Goal: Information Seeking & Learning: Find specific fact

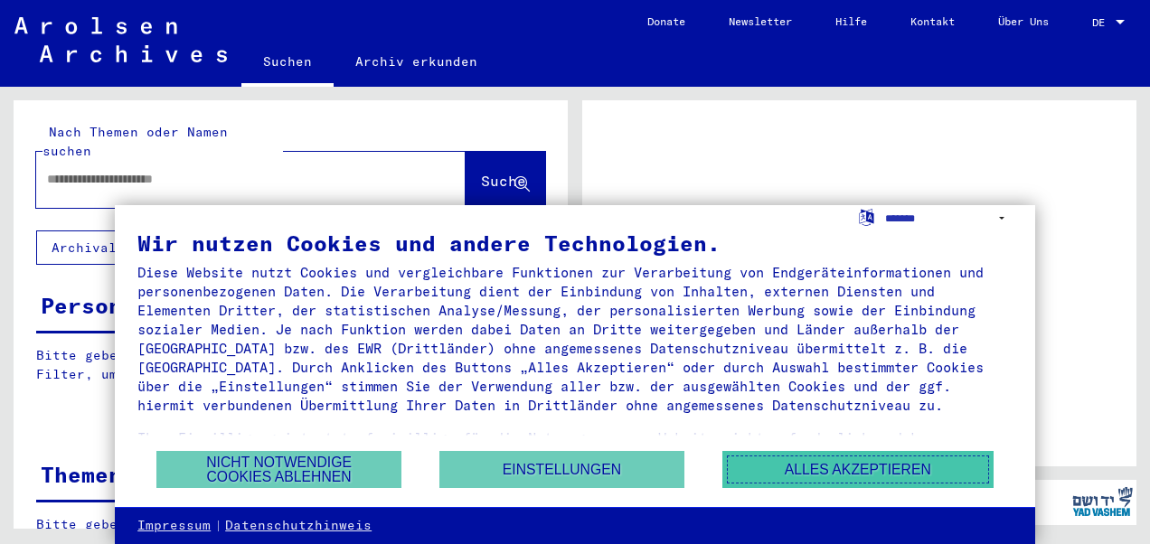
click at [781, 456] on button "Alles akzeptieren" at bounding box center [857, 469] width 271 height 37
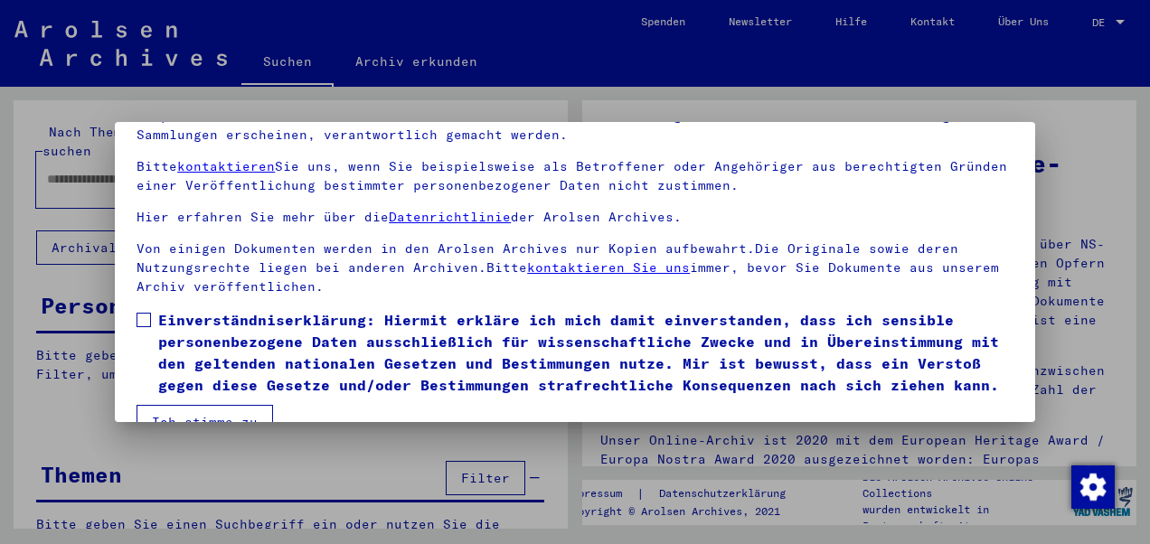
scroll to position [145, 0]
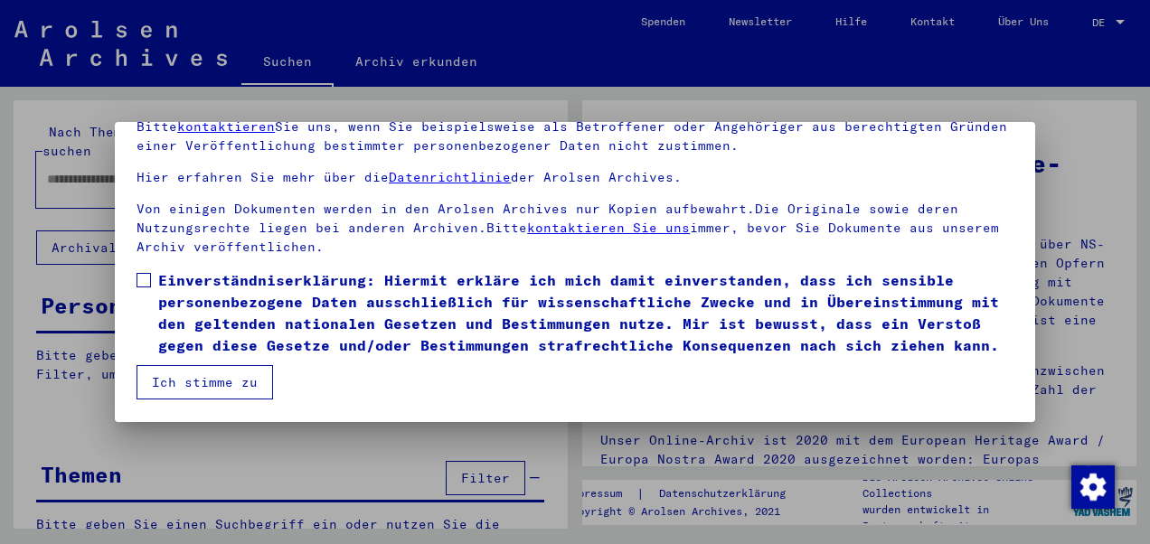
click at [148, 273] on span at bounding box center [144, 280] width 14 height 14
click at [221, 382] on button "Ich stimme zu" at bounding box center [205, 382] width 137 height 34
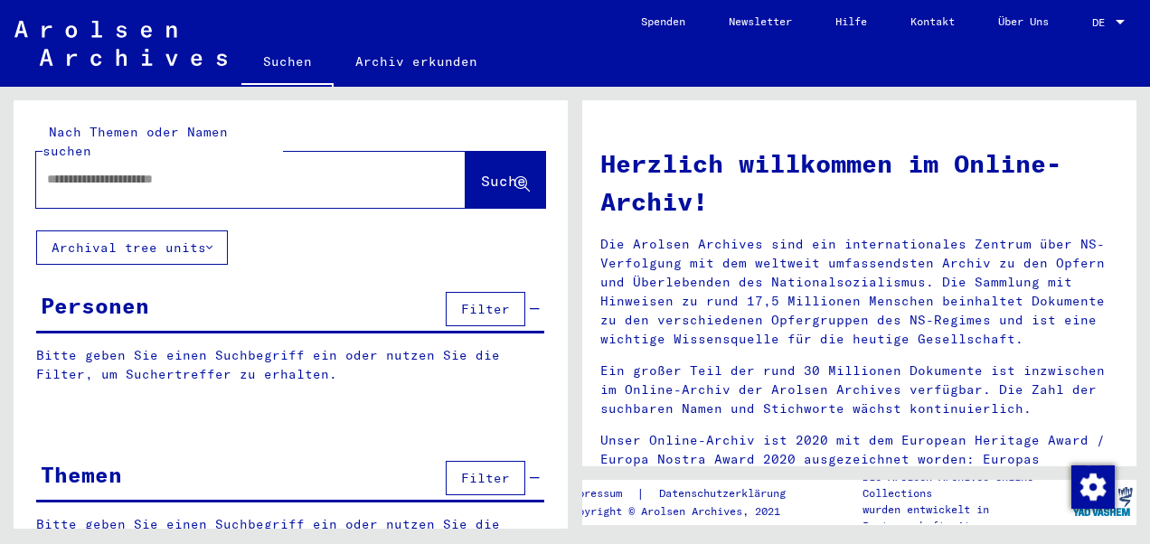
click at [119, 170] on input "text" at bounding box center [229, 179] width 364 height 19
click at [172, 159] on div at bounding box center [223, 179] width 375 height 41
click at [173, 170] on input "text" at bounding box center [229, 179] width 364 height 19
click at [116, 159] on div "*" at bounding box center [223, 179] width 375 height 41
click at [91, 170] on input "*" at bounding box center [229, 179] width 364 height 19
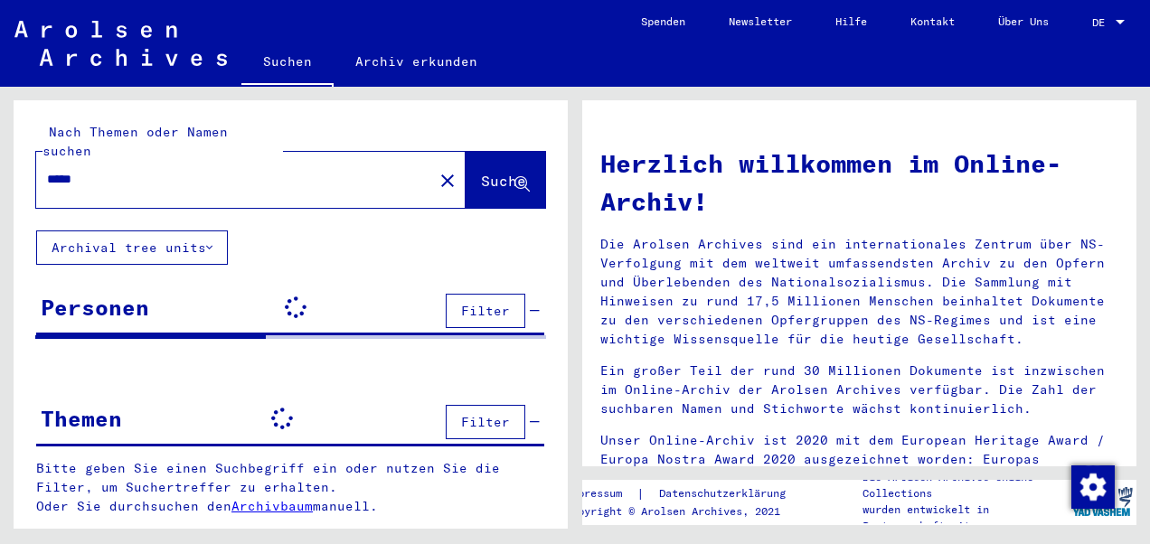
click at [481, 172] on span "Suche" at bounding box center [503, 181] width 45 height 18
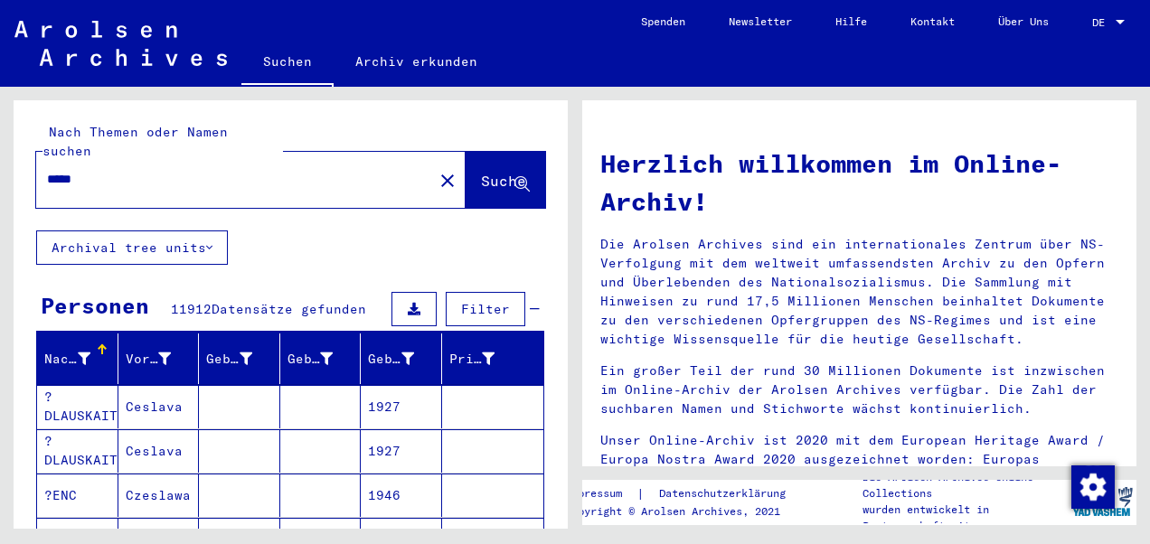
click at [51, 170] on input "*****" at bounding box center [229, 179] width 364 height 19
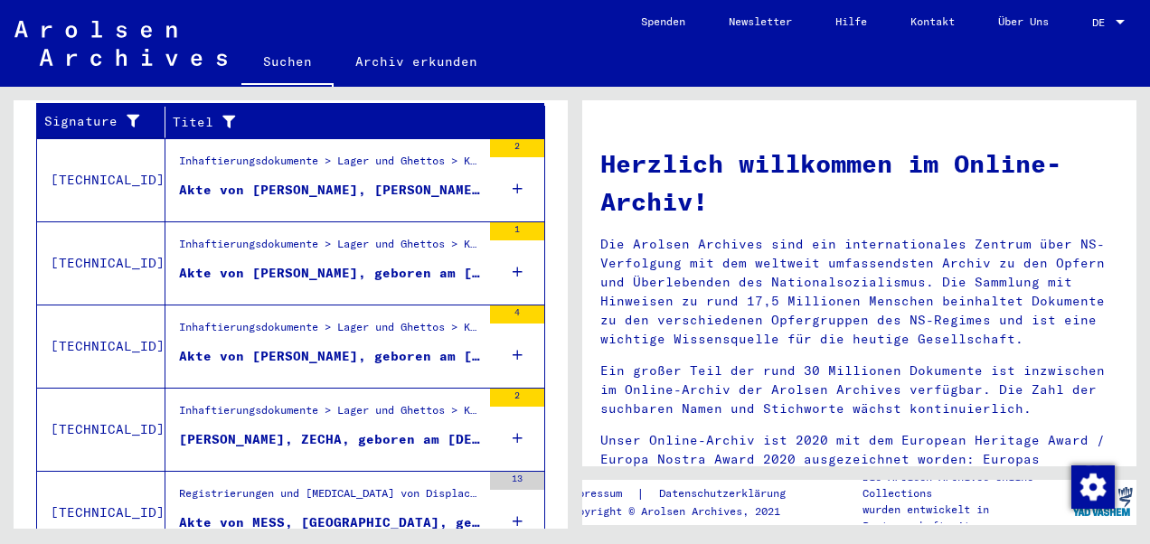
scroll to position [712, 0]
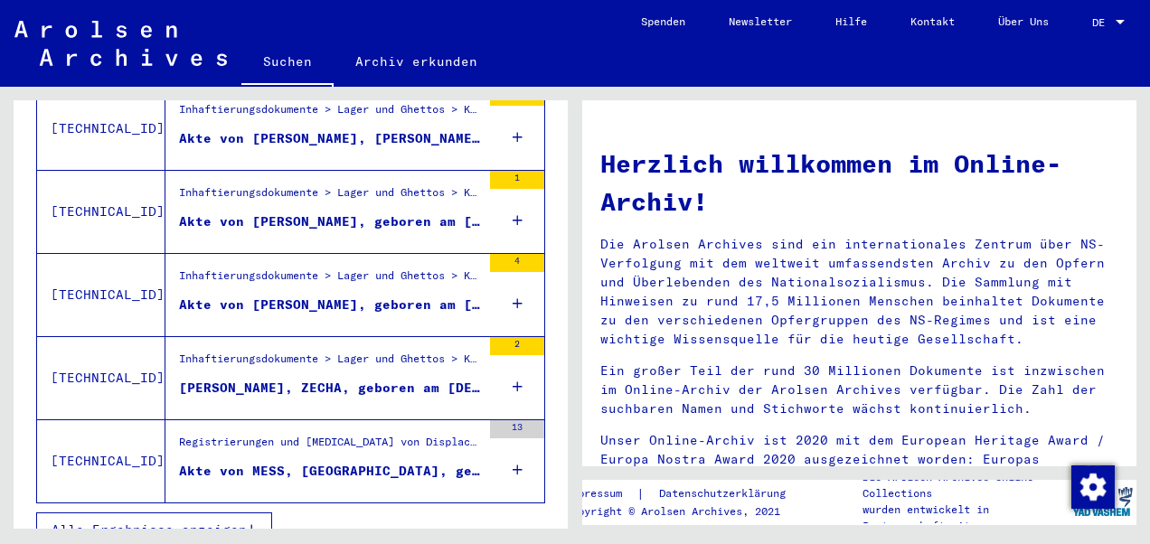
click at [193, 522] on span "Alle Ergebnisse anzeigen" at bounding box center [149, 530] width 195 height 16
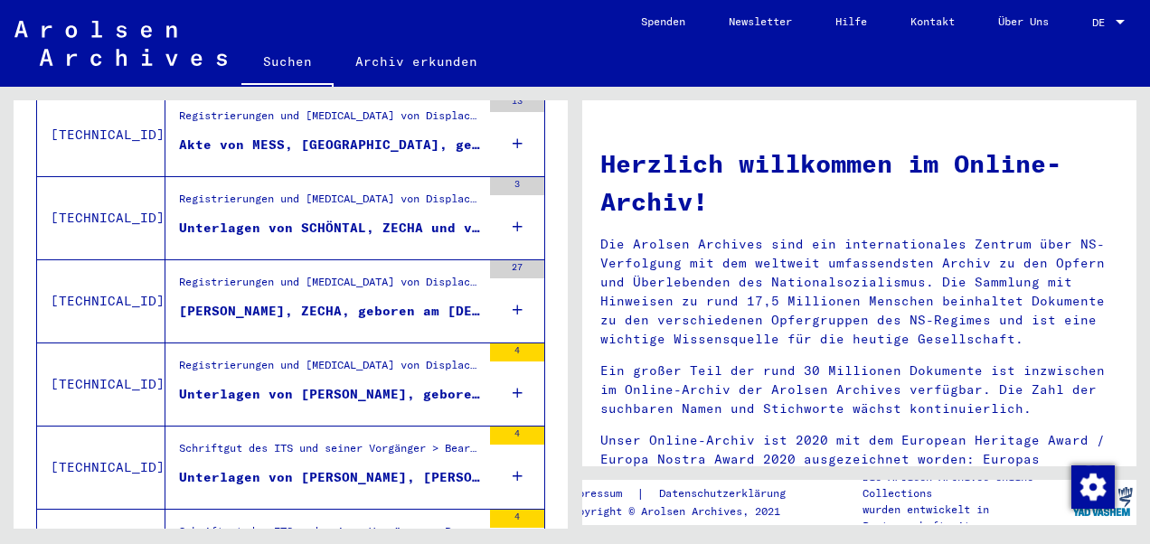
scroll to position [749, 0]
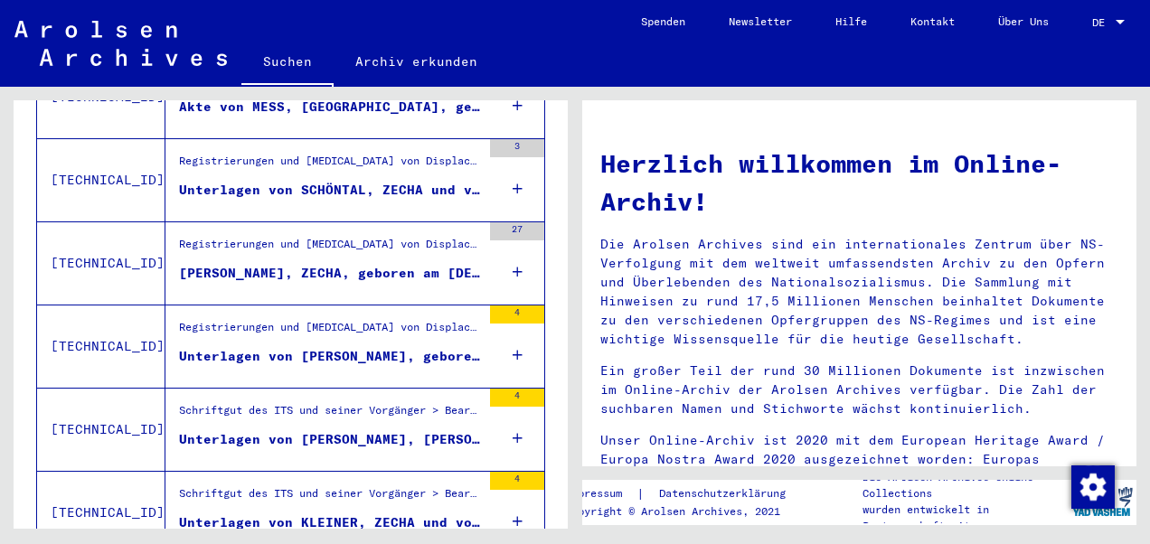
click at [275, 347] on div "Unterlagen von [PERSON_NAME], geboren am [DEMOGRAPHIC_DATA], geboren in [GEOGRA…" at bounding box center [330, 356] width 302 height 19
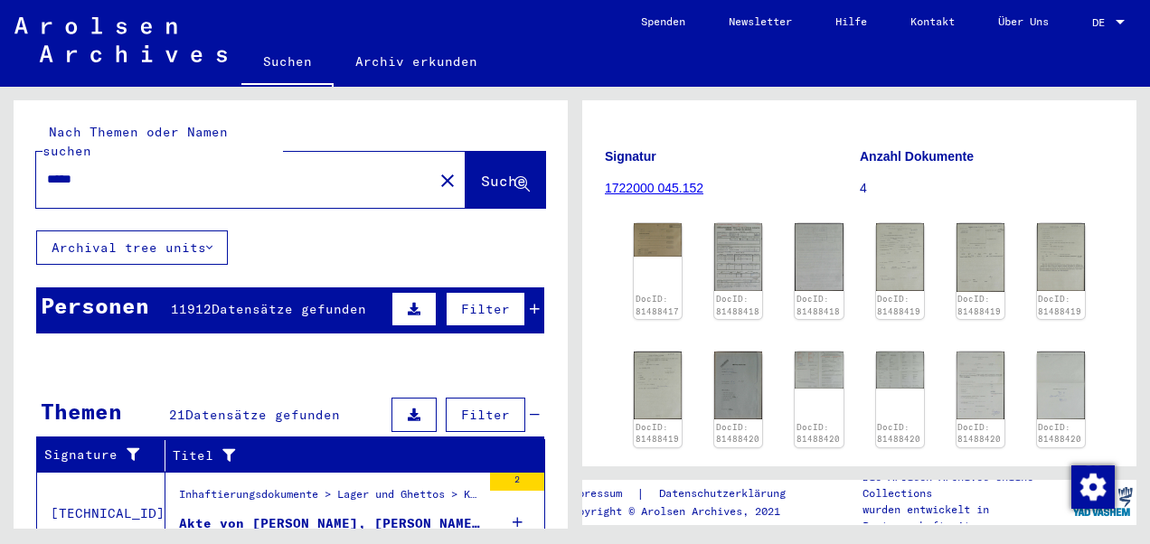
click at [169, 170] on input "*****" at bounding box center [234, 179] width 375 height 19
type input "*"
type input "**********"
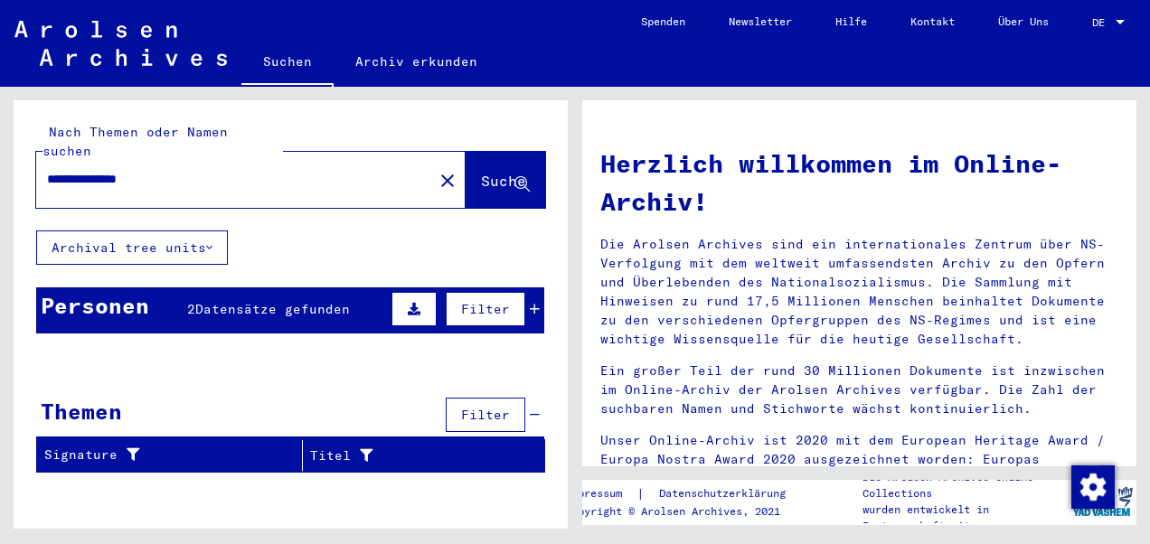
click at [554, 484] on div "**********" at bounding box center [291, 321] width 554 height 442
click at [539, 303] on icon at bounding box center [535, 309] width 10 height 13
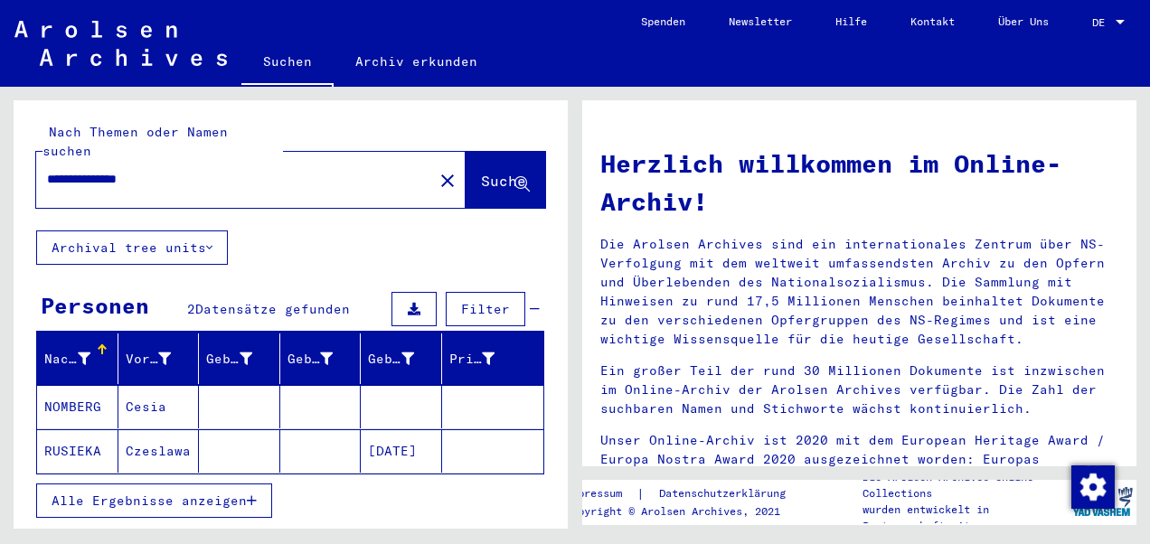
click at [126, 486] on button "Alle Ergebnisse anzeigen" at bounding box center [154, 501] width 236 height 34
